Goal: Transaction & Acquisition: Subscribe to service/newsletter

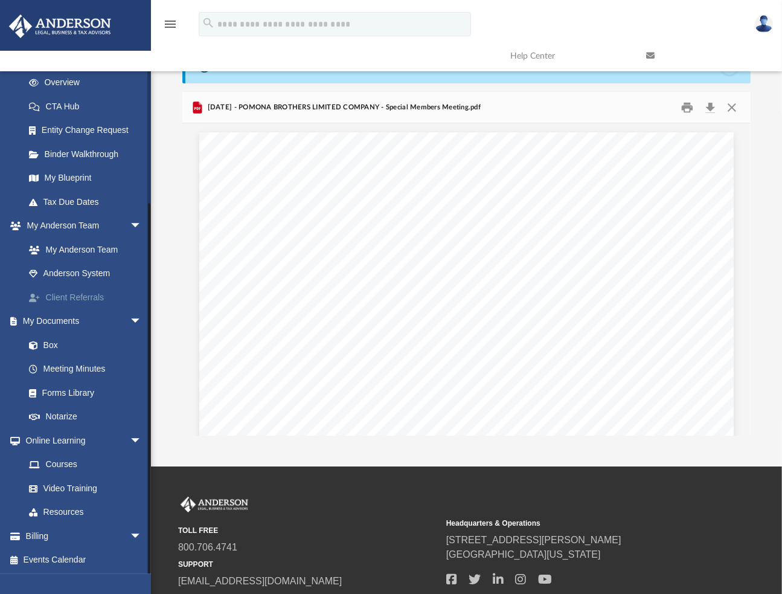
scroll to position [60, 0]
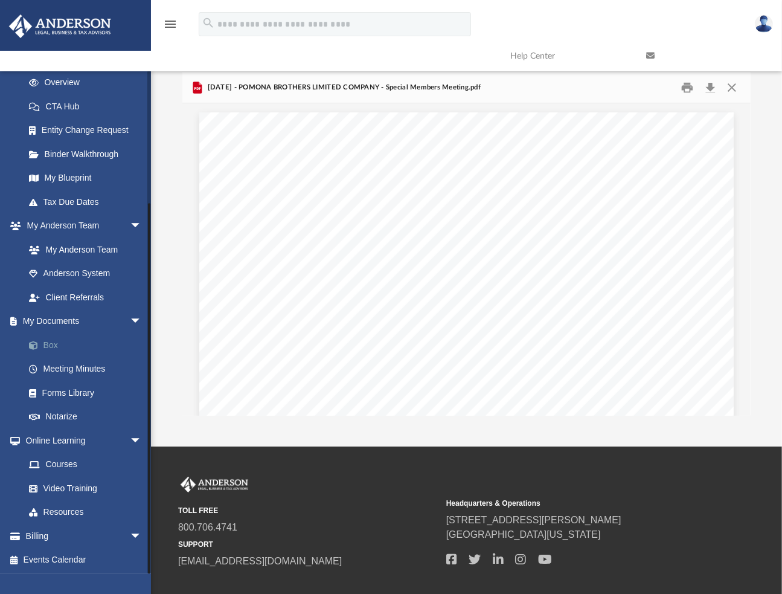
click at [48, 345] on link "Box" at bounding box center [88, 345] width 143 height 24
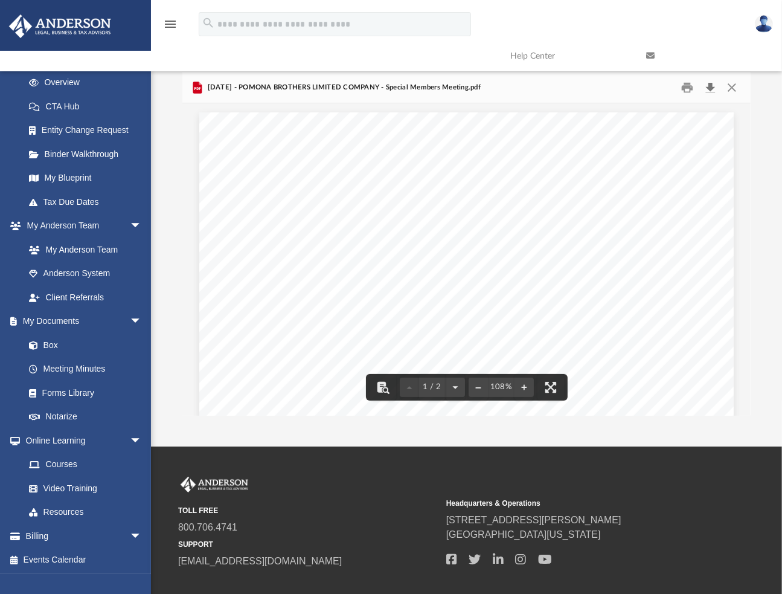
click at [710, 86] on button "Download" at bounding box center [710, 87] width 22 height 19
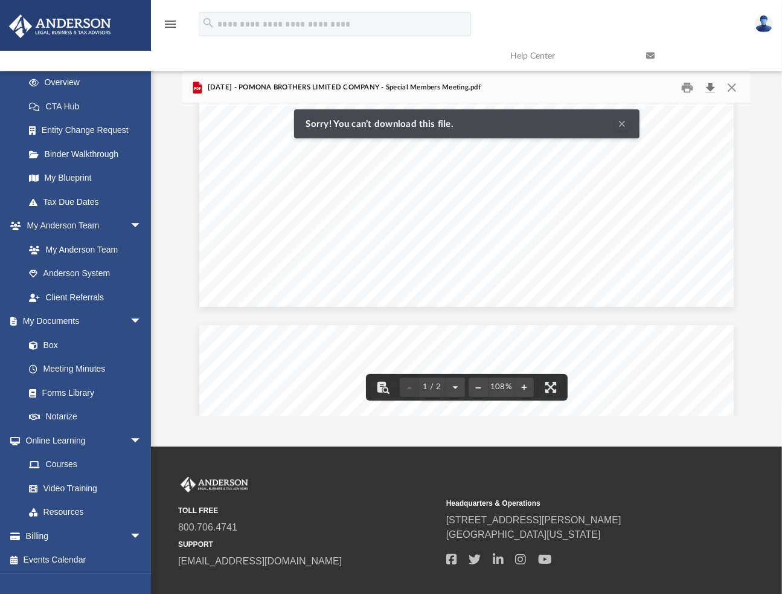
scroll to position [302, 0]
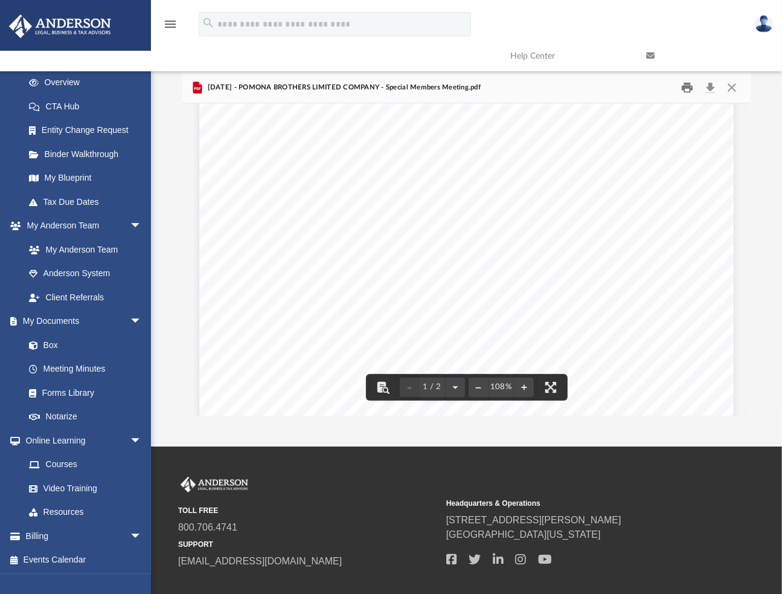
click at [685, 85] on button "Print" at bounding box center [687, 87] width 24 height 19
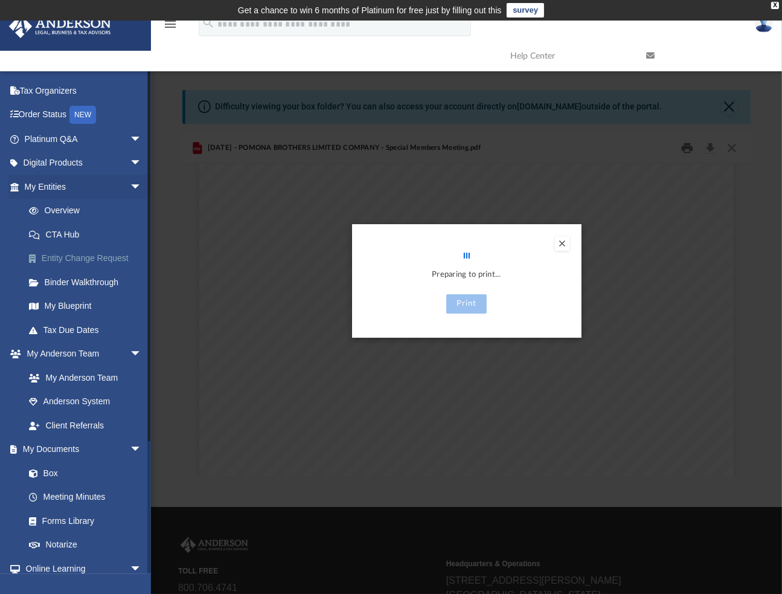
scroll to position [0, 0]
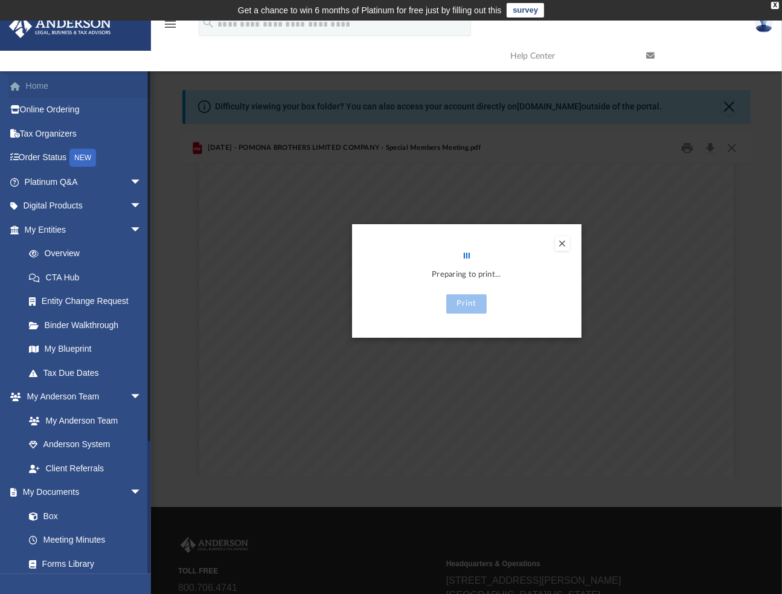
click at [48, 89] on link "Home" at bounding box center [84, 86] width 152 height 24
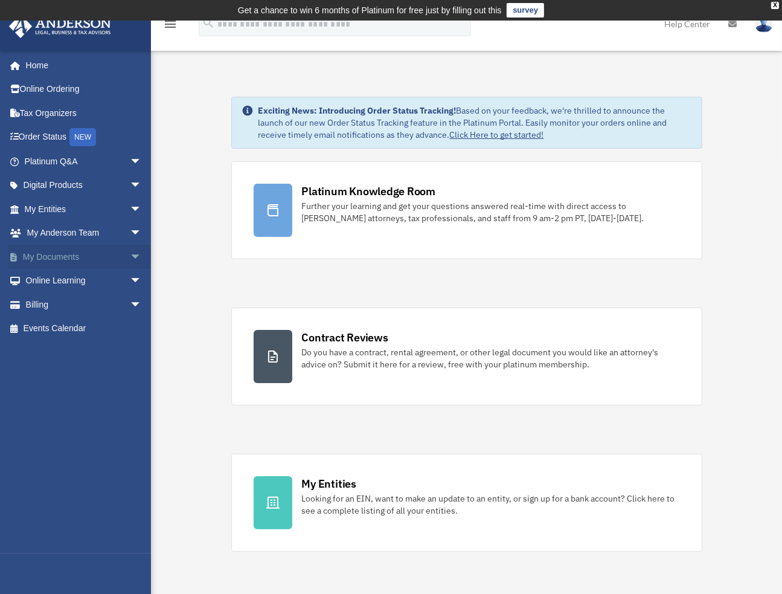
click at [132, 254] on span "arrow_drop_down" at bounding box center [142, 257] width 24 height 25
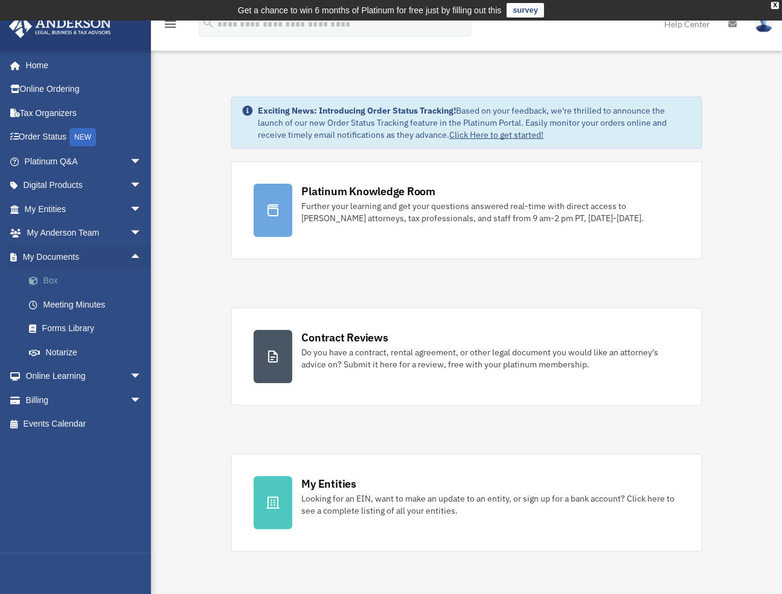
click at [53, 277] on link "Box" at bounding box center [88, 281] width 143 height 24
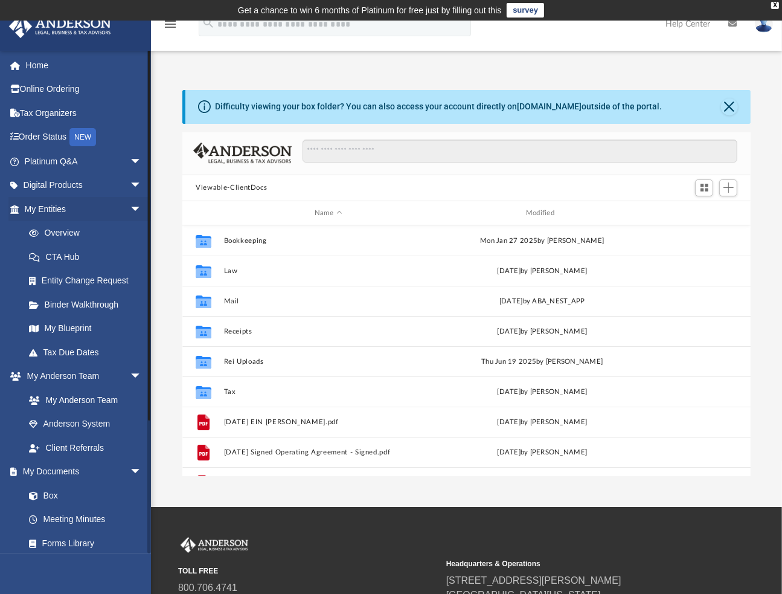
scroll to position [265, 559]
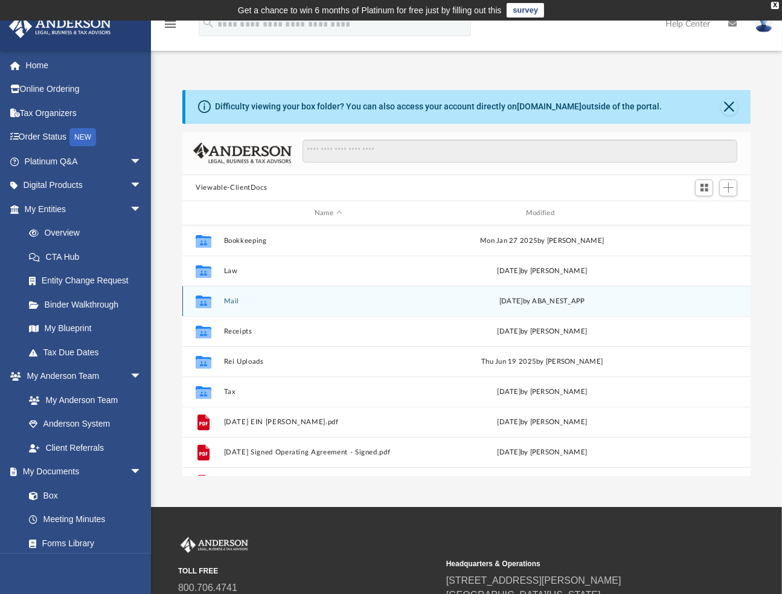
click at [230, 300] on button "Mail" at bounding box center [328, 301] width 209 height 8
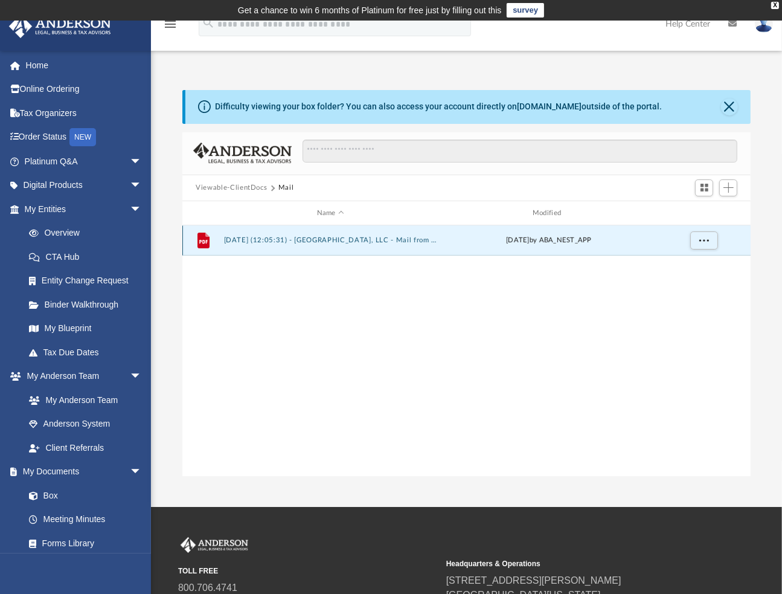
click at [302, 239] on button "2025.07.25 (12:05:31) - Dalmally Street, LLC - Mail from Manager, Credit Review…" at bounding box center [330, 241] width 213 height 8
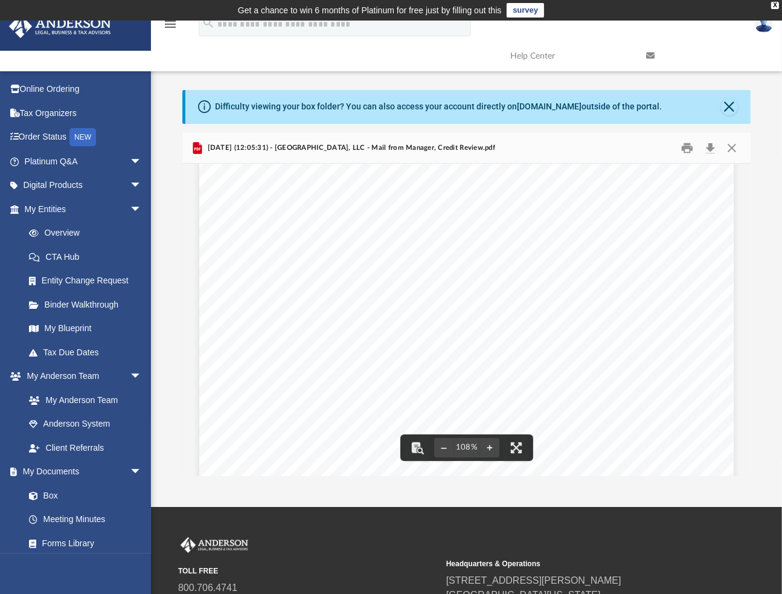
scroll to position [0, 0]
click at [730, 104] on button "Close" at bounding box center [729, 106] width 17 height 17
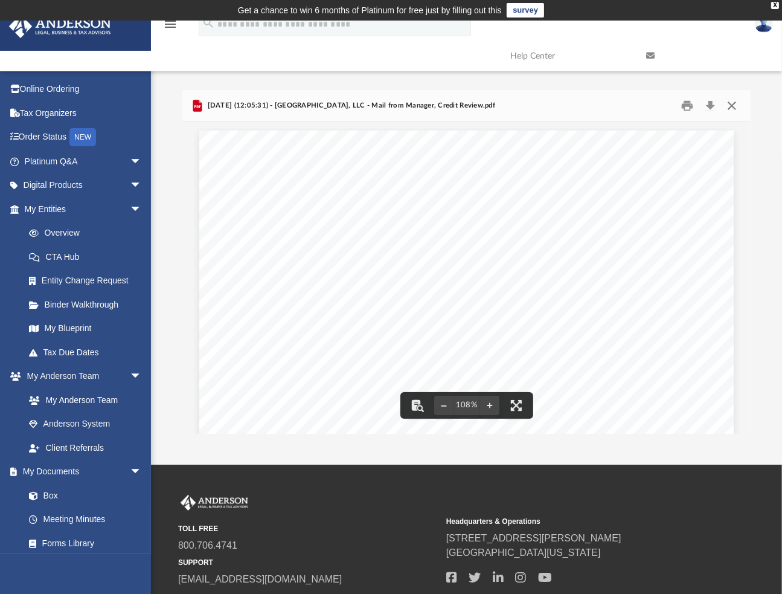
click at [734, 104] on button "Close" at bounding box center [732, 105] width 22 height 19
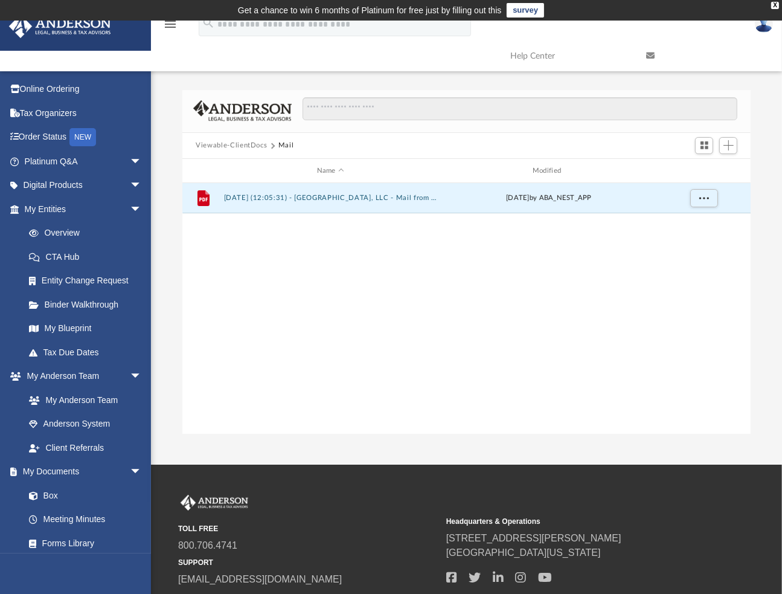
click at [242, 144] on button "Viewable-ClientDocs" at bounding box center [231, 145] width 71 height 11
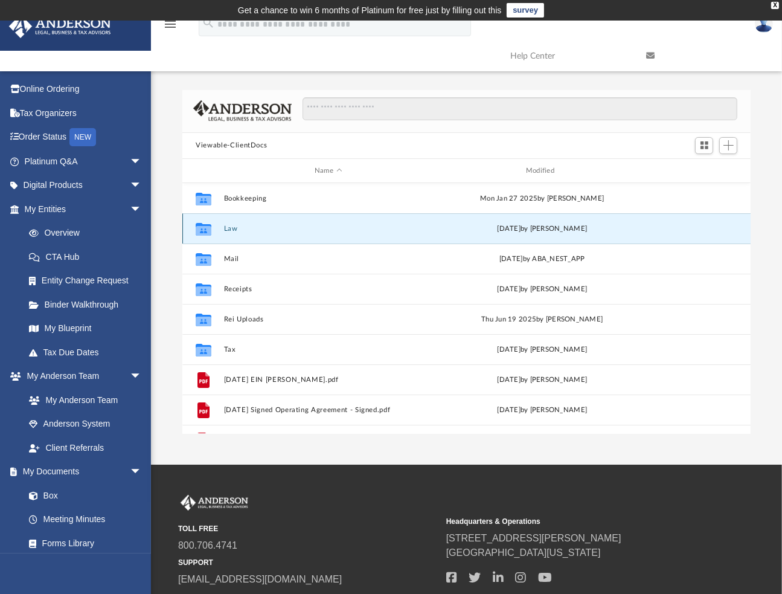
click at [229, 229] on button "Law" at bounding box center [328, 229] width 209 height 8
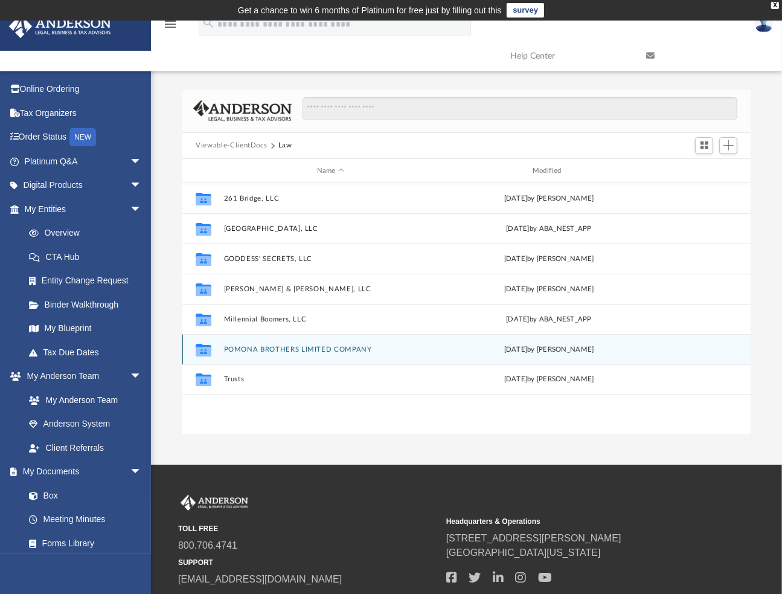
click at [289, 348] on button "POMONA BROTHERS LIMITED COMPANY" at bounding box center [330, 349] width 213 height 8
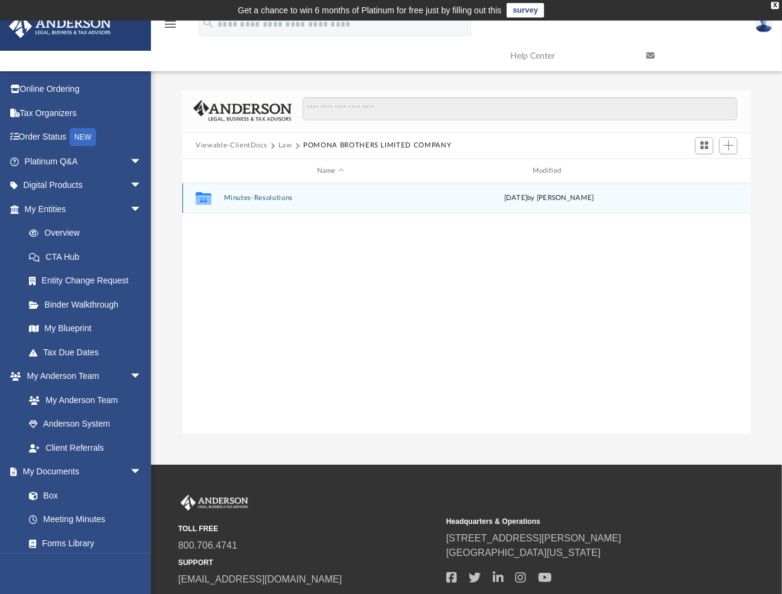
click at [254, 199] on button "Minutes-Resolutions" at bounding box center [330, 198] width 213 height 8
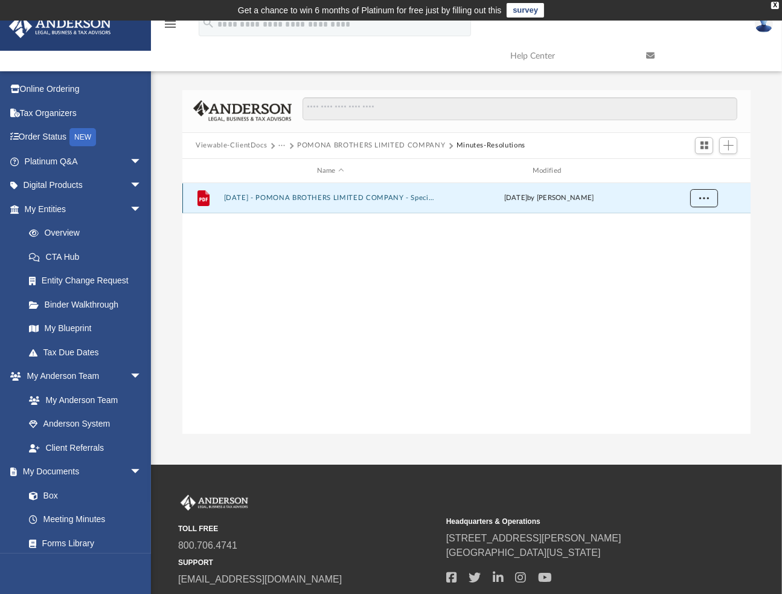
click at [709, 196] on button "More options" at bounding box center [704, 199] width 28 height 18
click at [689, 242] on li "Download" at bounding box center [693, 242] width 35 height 13
click at [83, 400] on link "My Anderson Team" at bounding box center [88, 400] width 143 height 24
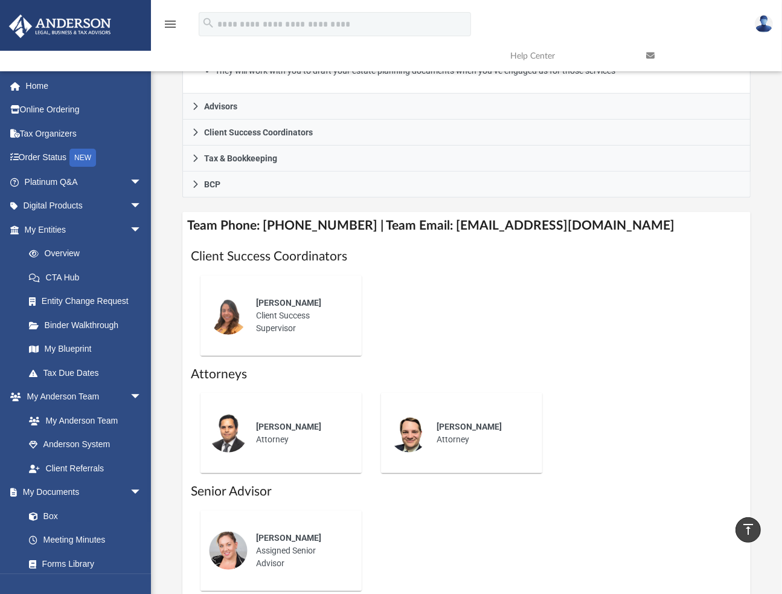
scroll to position [242, 0]
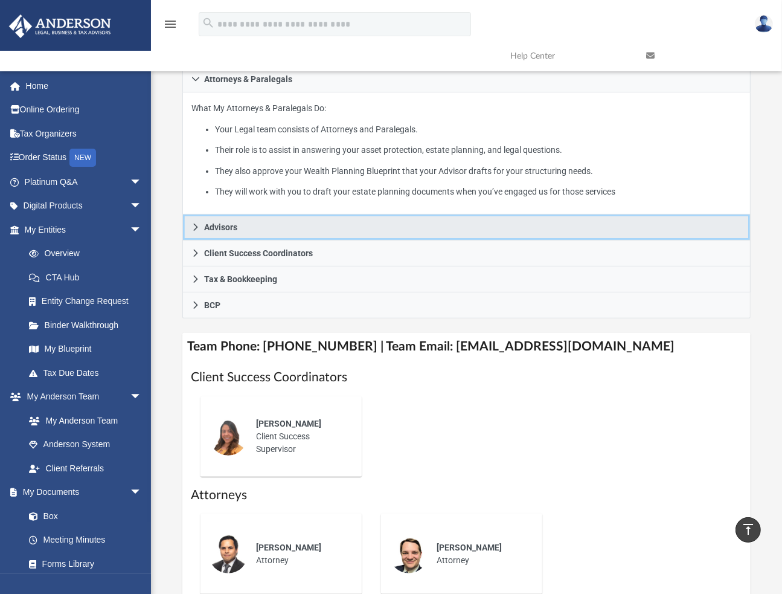
click at [191, 225] on link "Advisors" at bounding box center [466, 227] width 568 height 26
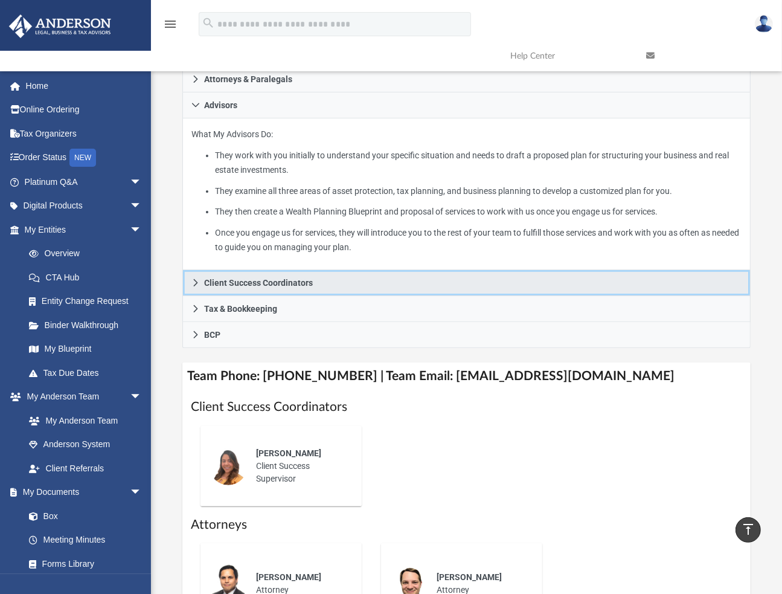
click at [191, 281] on icon at bounding box center [195, 282] width 8 height 8
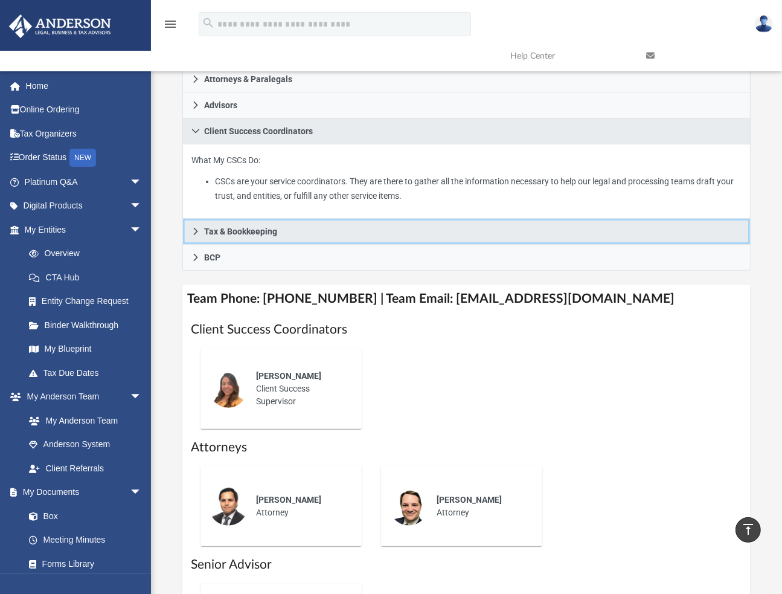
click at [197, 233] on icon at bounding box center [195, 231] width 8 height 8
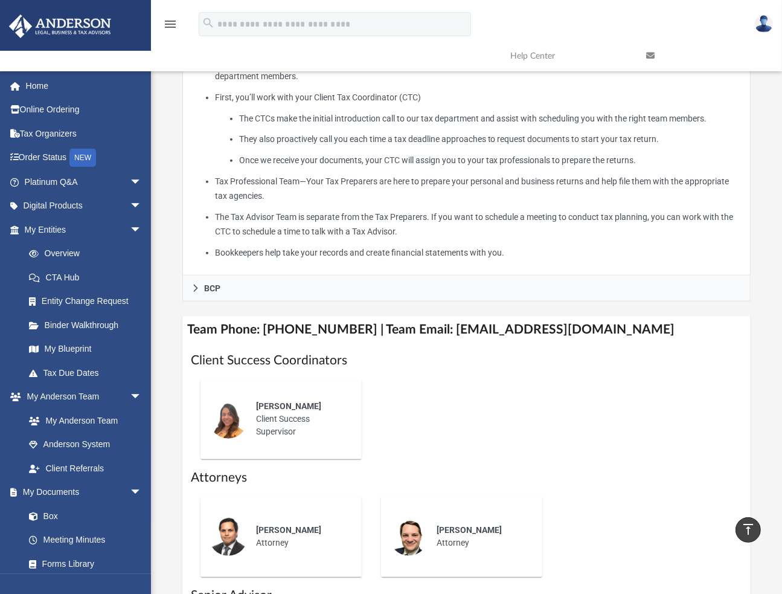
scroll to position [423, 0]
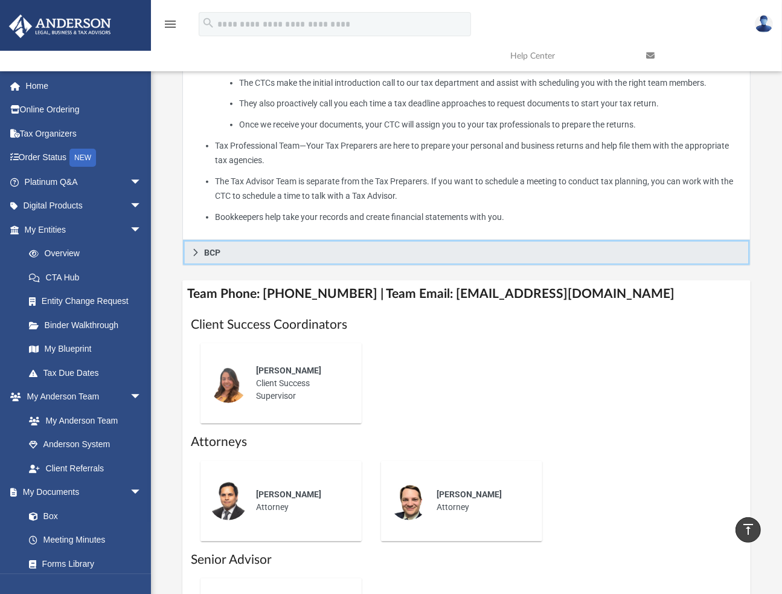
click at [194, 252] on icon at bounding box center [195, 252] width 8 height 8
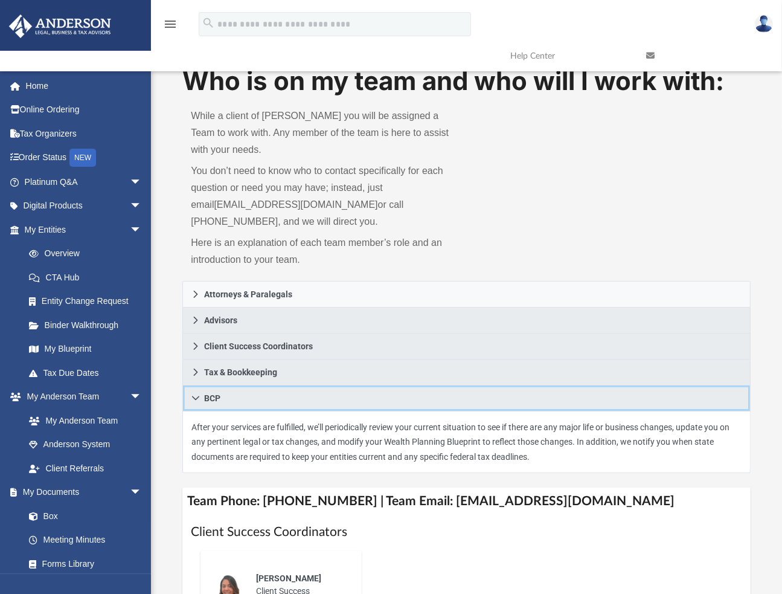
scroll to position [0, 0]
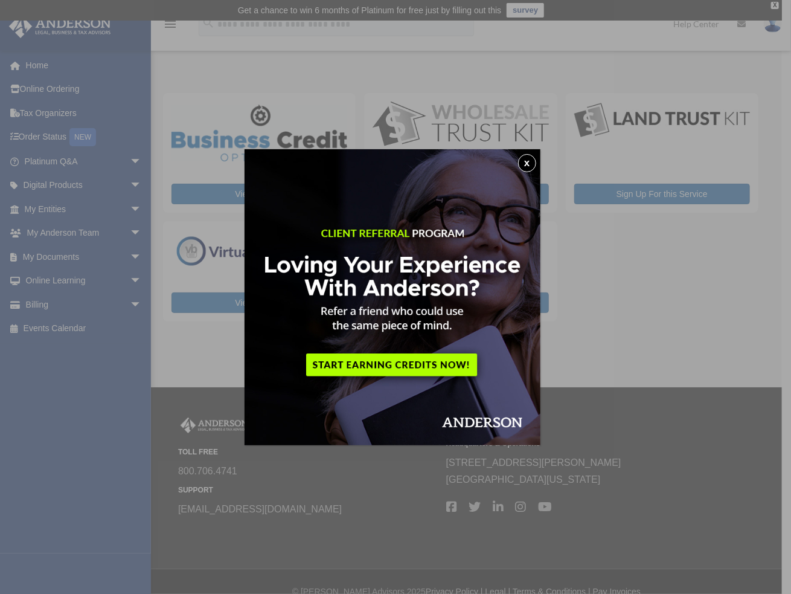
click at [391, 362] on img at bounding box center [393, 297] width 296 height 296
click at [529, 159] on button "x" at bounding box center [527, 163] width 18 height 18
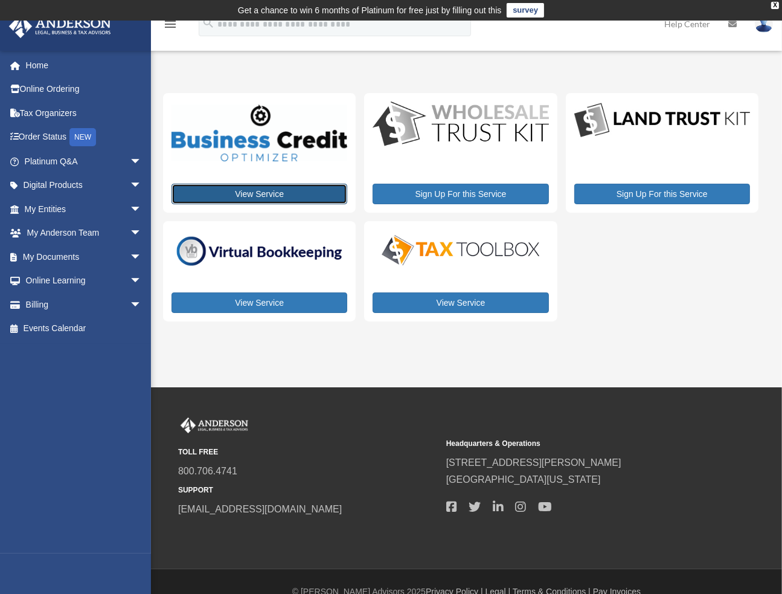
click at [257, 195] on link "View Service" at bounding box center [260, 194] width 176 height 21
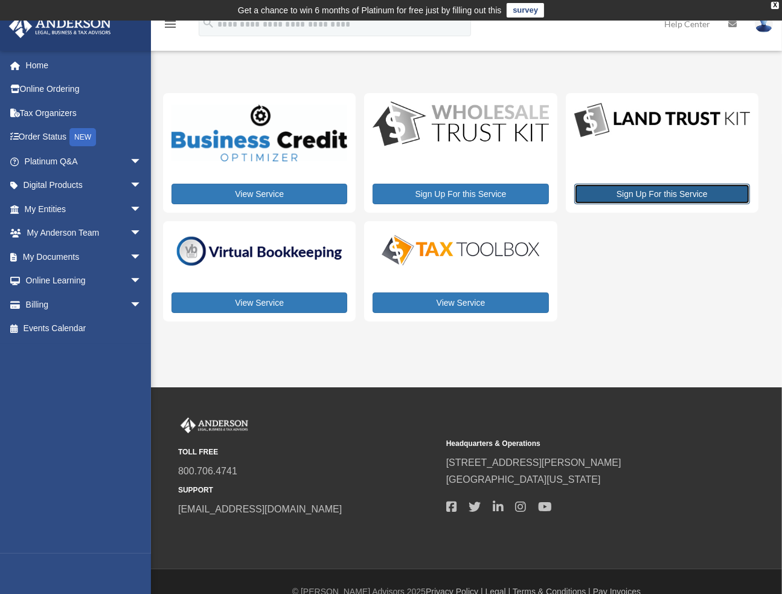
click at [678, 194] on link "Sign Up For this Service" at bounding box center [662, 194] width 176 height 21
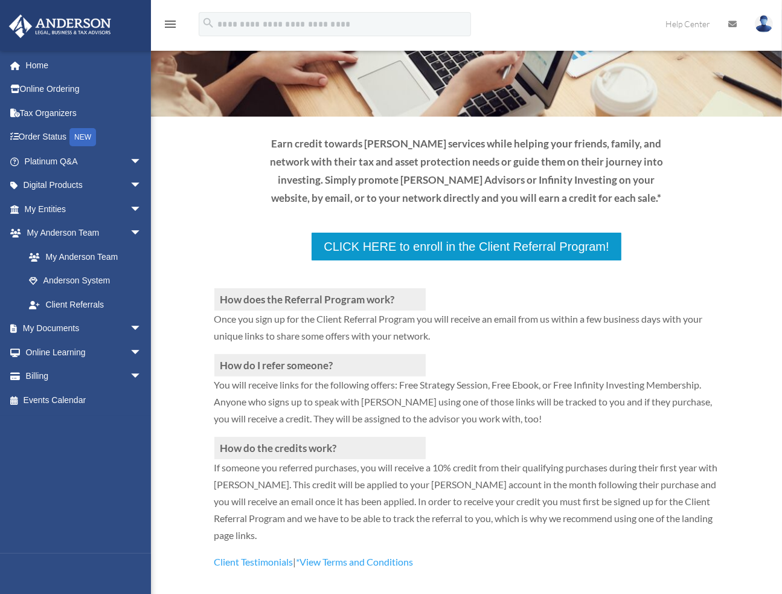
scroll to position [123, 0]
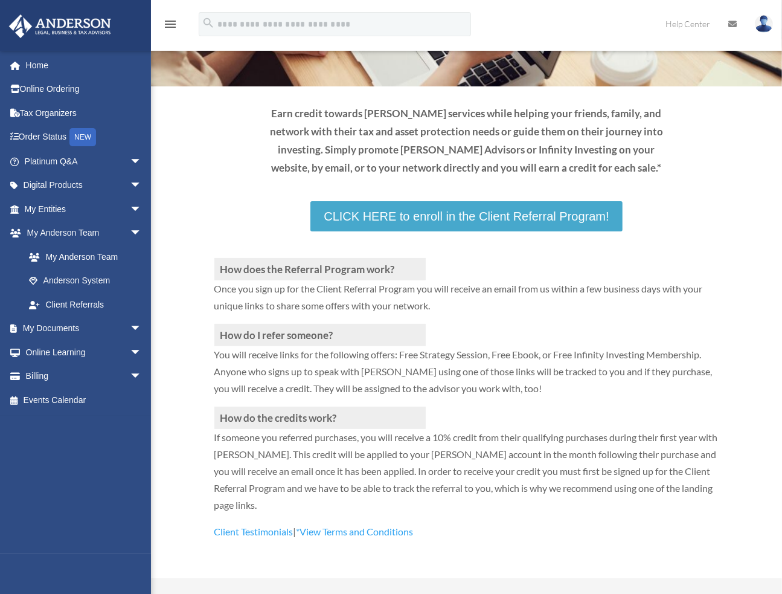
click at [543, 214] on link "CLICK HERE to enroll in the Client Referral Program!" at bounding box center [466, 216] width 312 height 30
